Goal: Complete application form

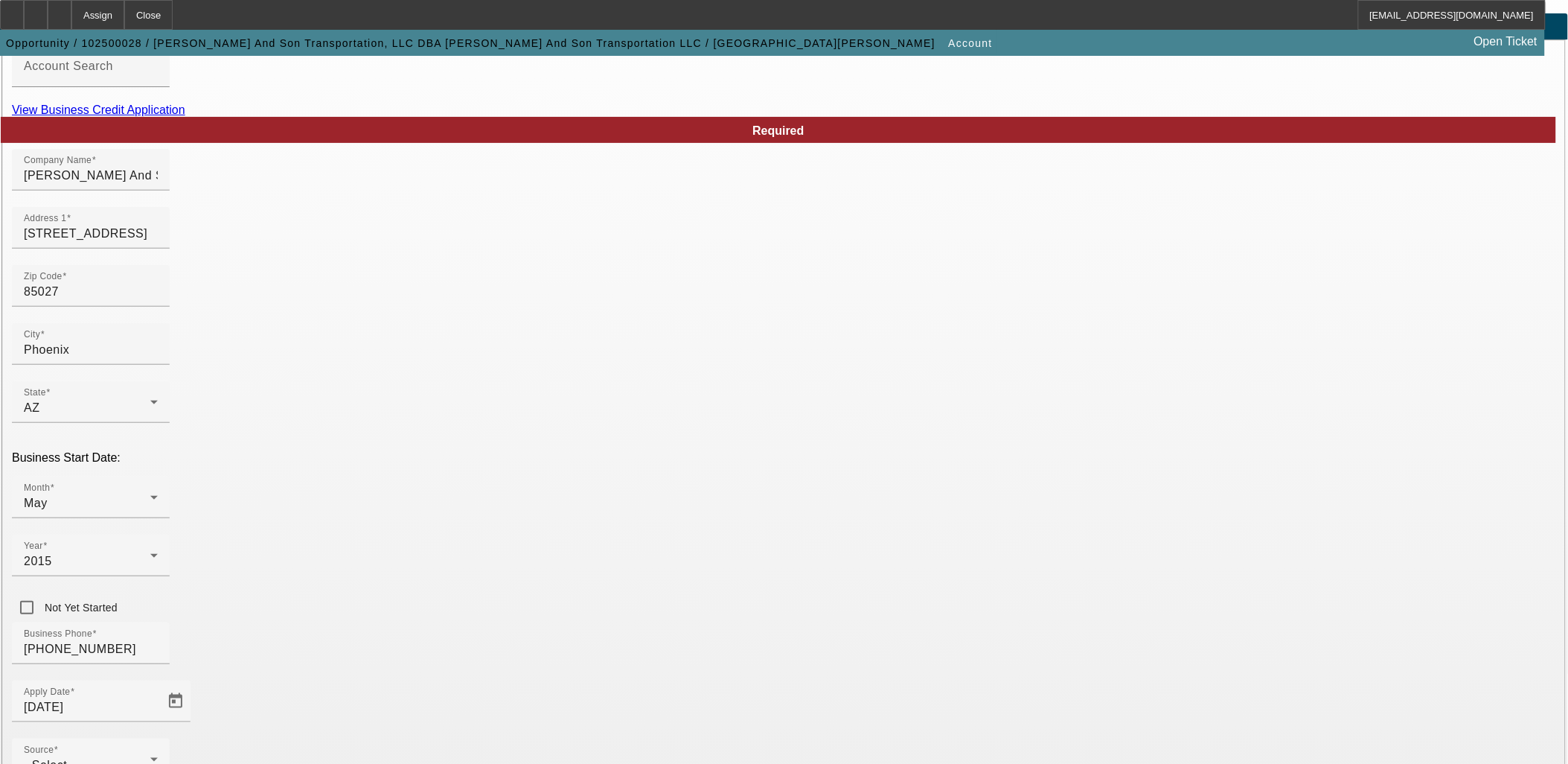
scroll to position [184, 0]
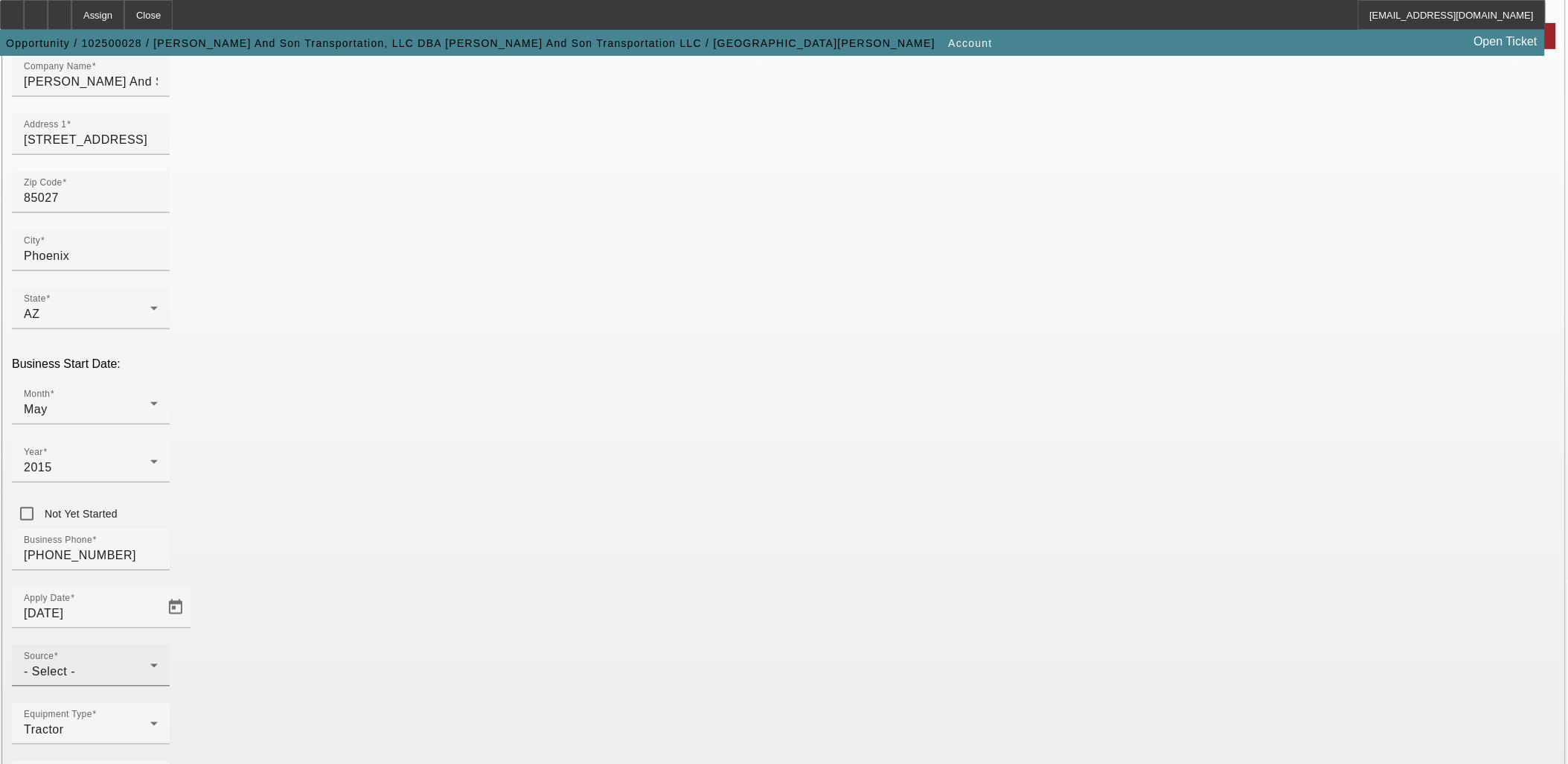
click at [158, 645] on div "Source - Select -" at bounding box center [90, 666] width 134 height 42
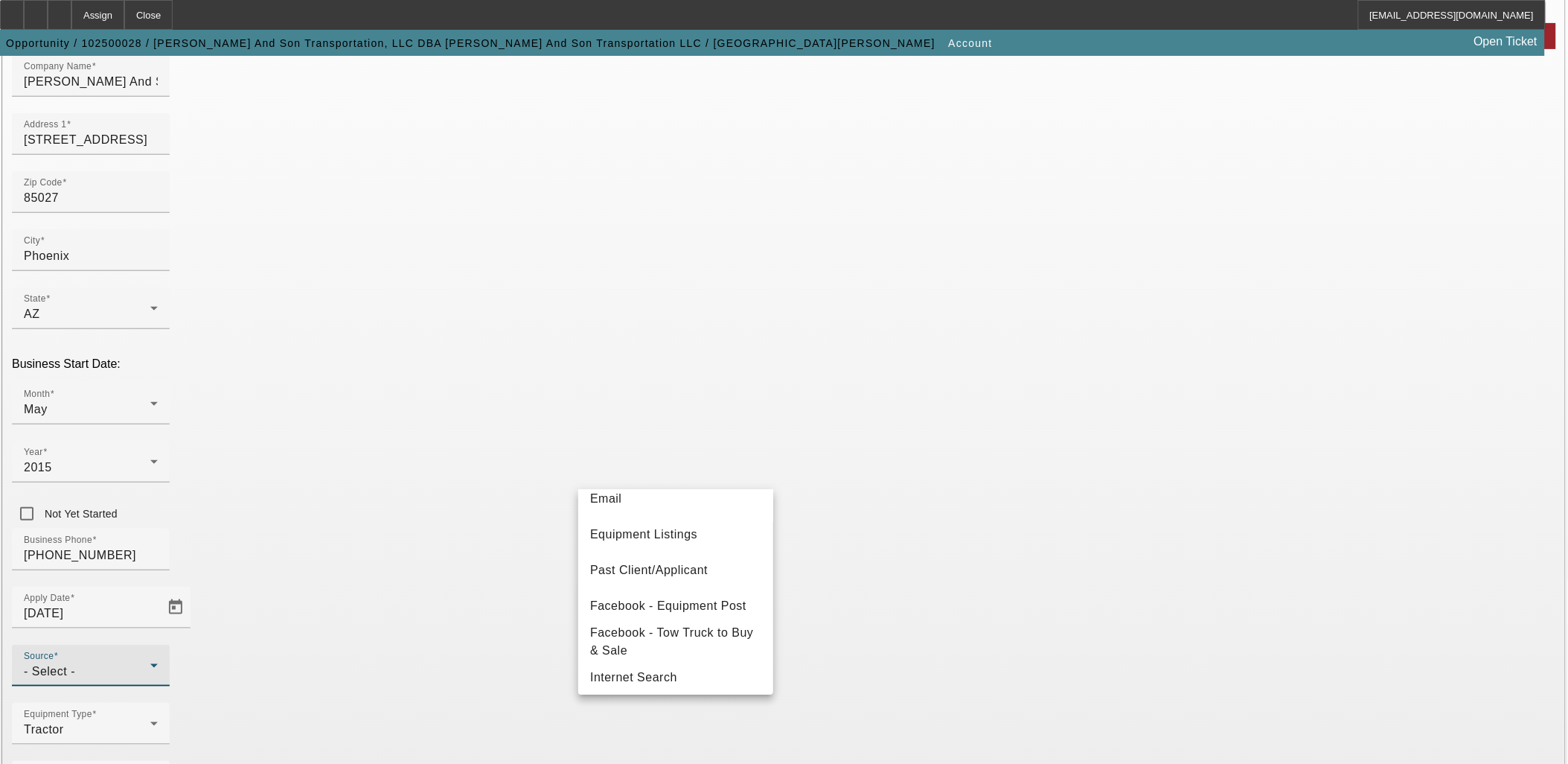
scroll to position [165, 0]
click at [650, 559] on span "Past Client/Applicant" at bounding box center [649, 563] width 118 height 17
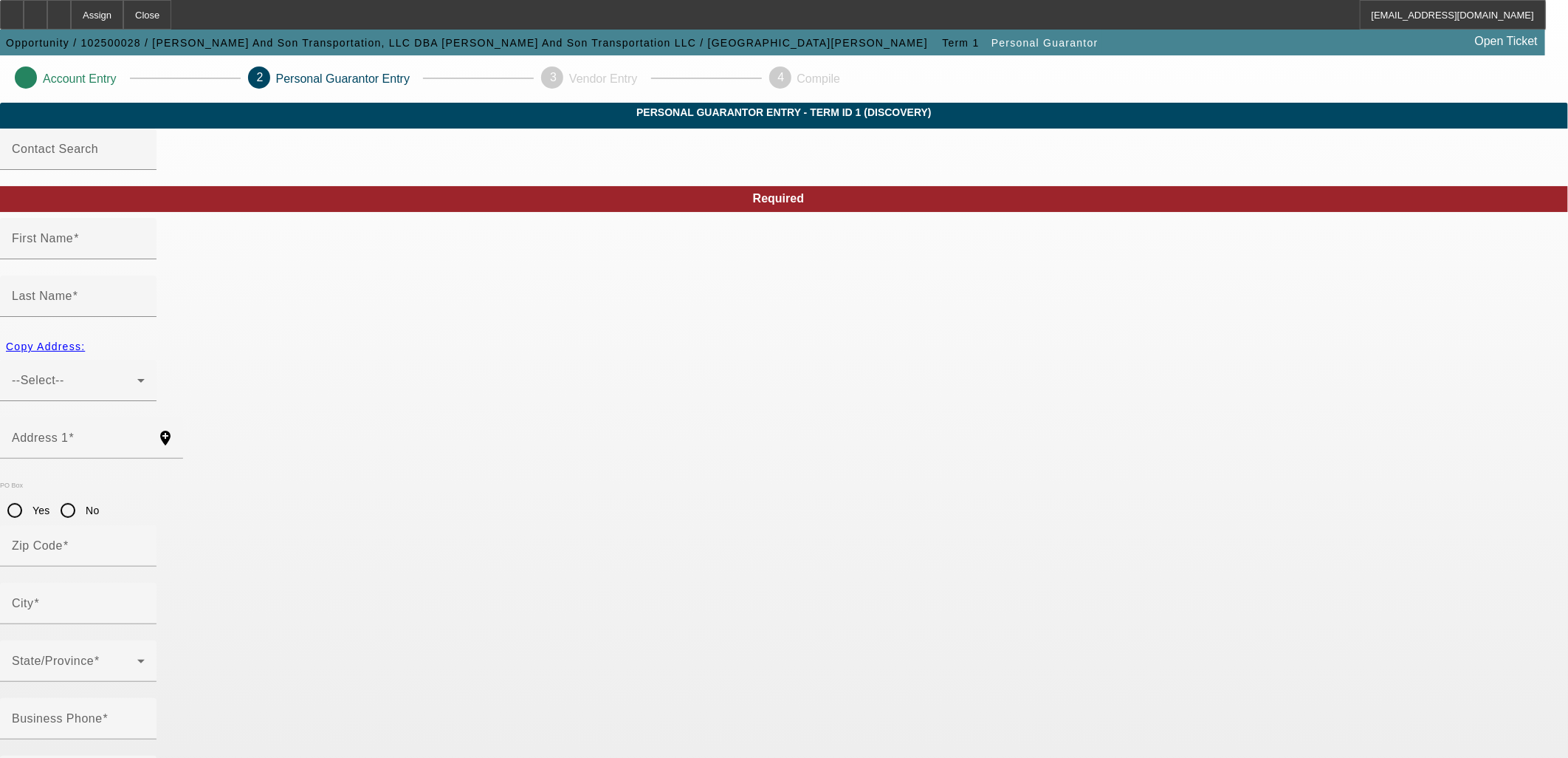
type input "[PERSON_NAME]"
type input "[STREET_ADDRESS]"
radio input "true"
type input "85027"
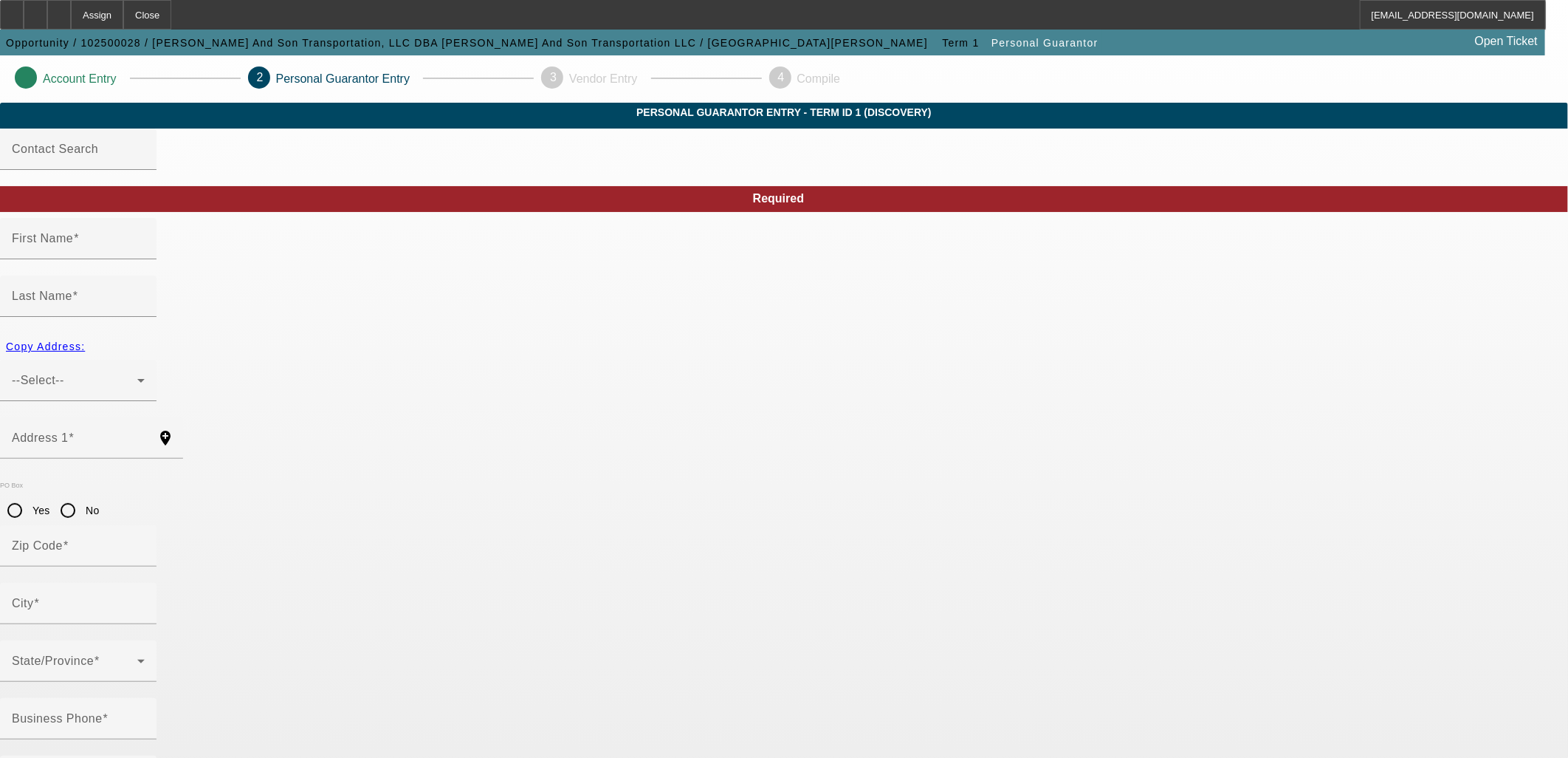
type input "Phoenix"
type input "[PHONE_NUMBER]"
type input "100"
type input "600-23-7209"
type input "[PERSON_NAME][EMAIL_ADDRESS][DOMAIN_NAME]"
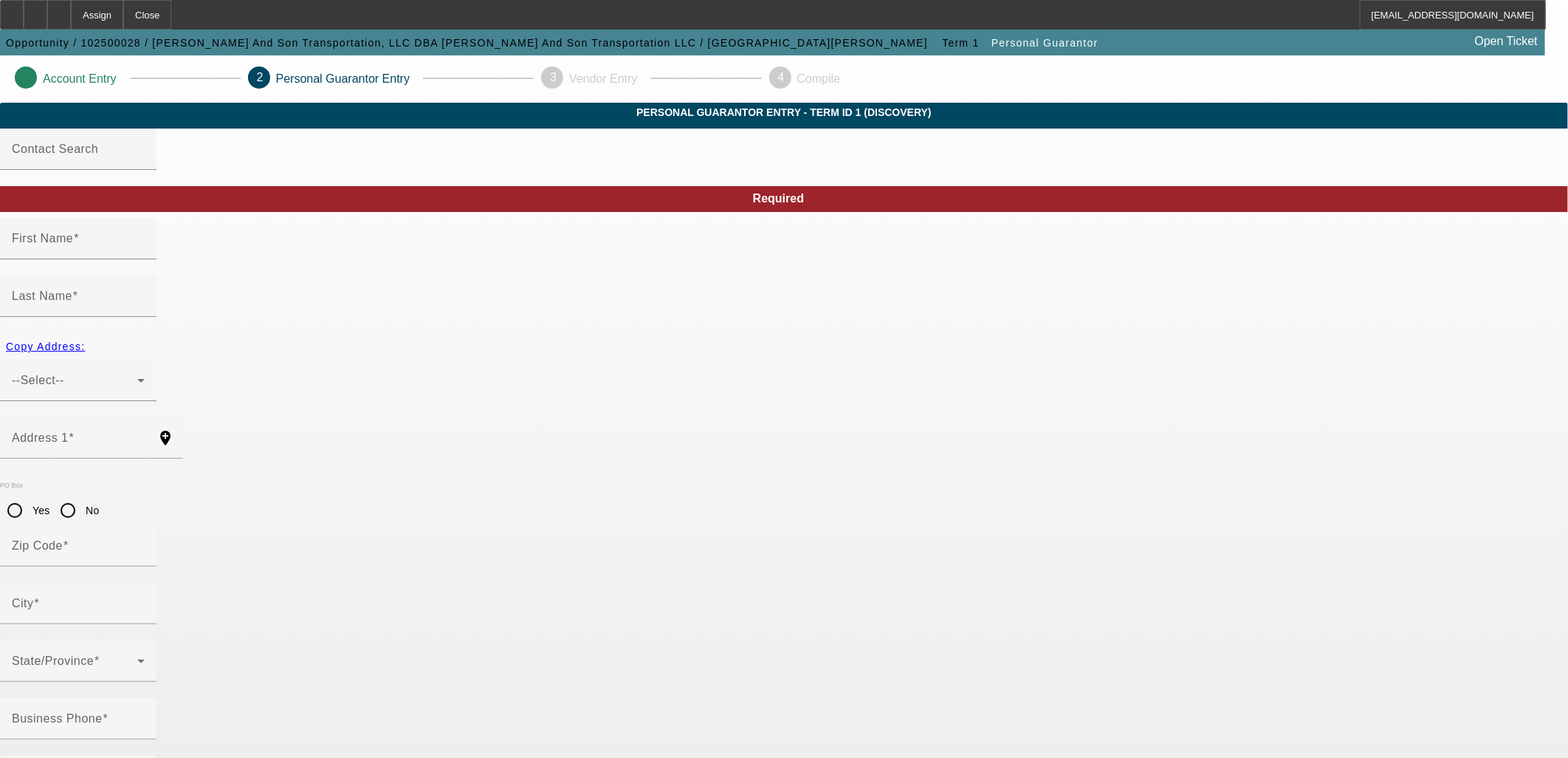
type input "Suite 200"
type input "[PHONE_NUMBER]"
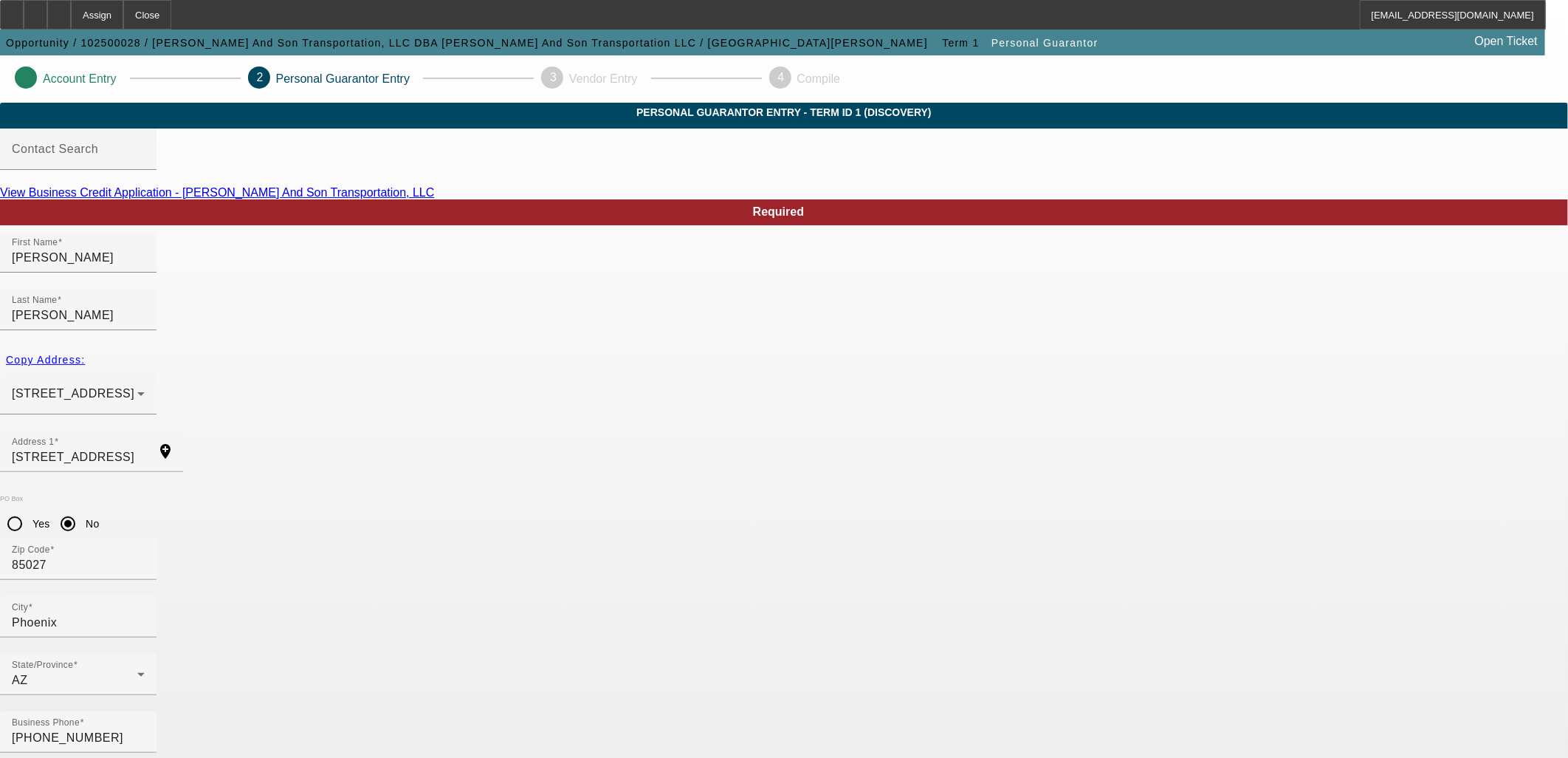
click at [434, 199] on link "View Business Credit Application - [PERSON_NAME] And Son Transportation, LLC" at bounding box center [217, 193] width 434 height 12
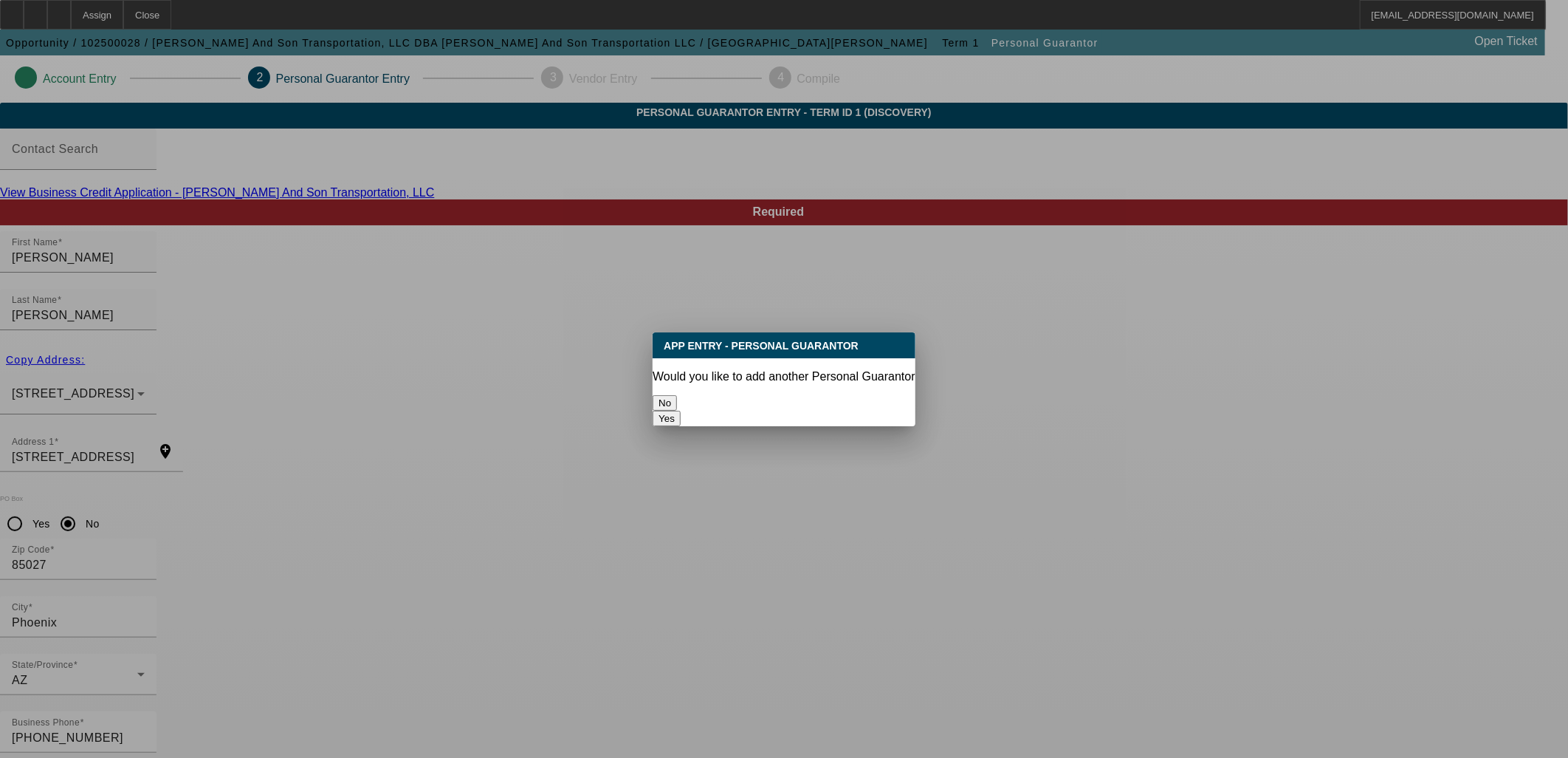
click at [677, 395] on button "No" at bounding box center [665, 403] width 24 height 16
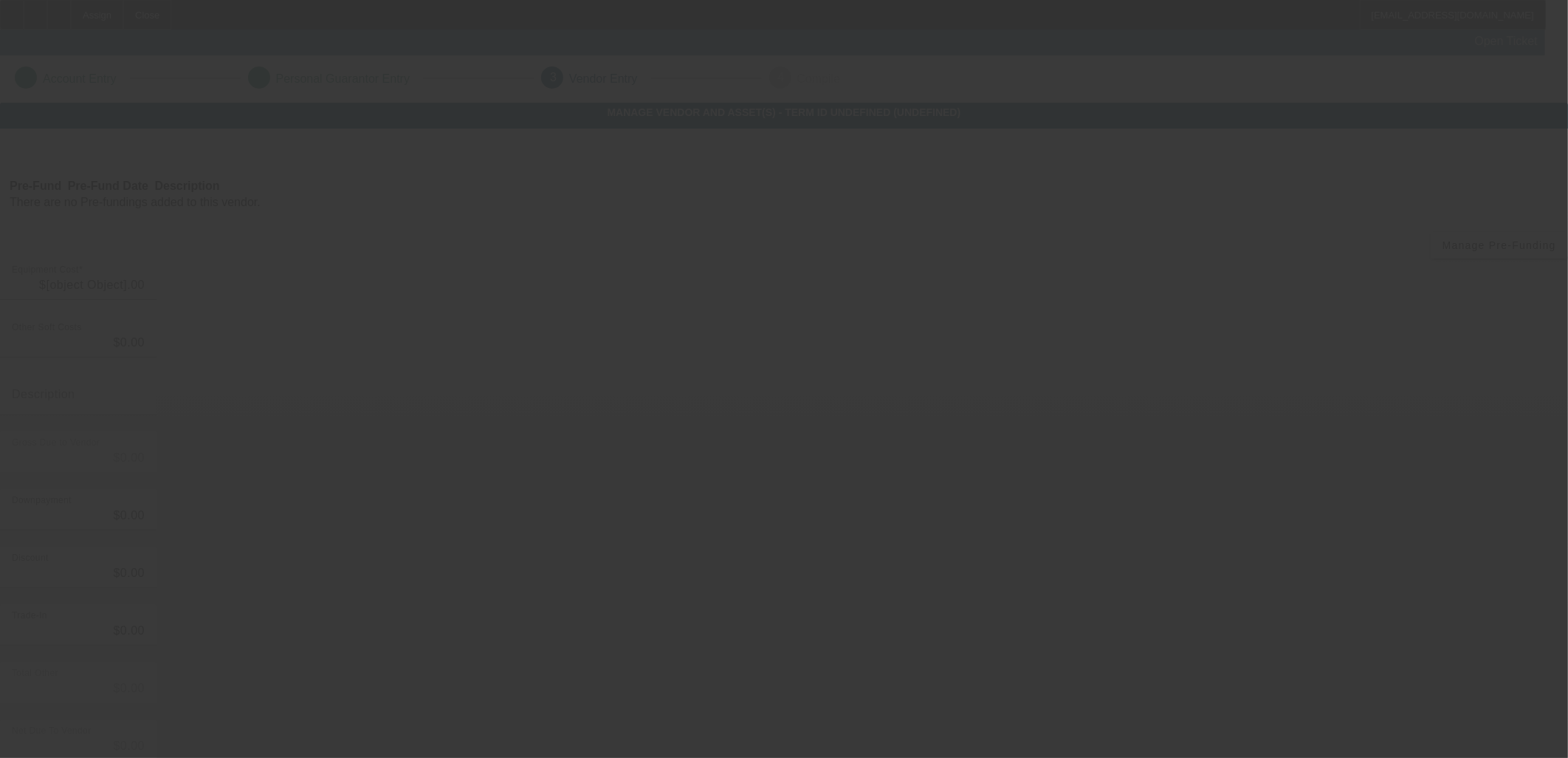
type input "$30,000.00"
